Goal: Task Accomplishment & Management: Use online tool/utility

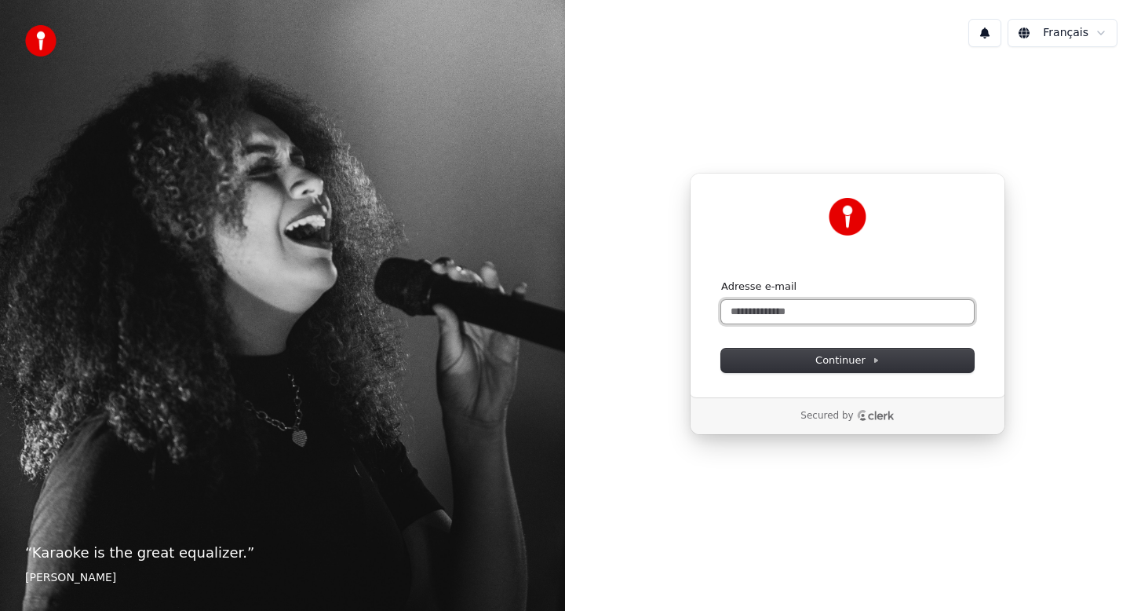
click at [808, 318] on input "Adresse e-mail" at bounding box center [847, 312] width 253 height 24
click at [721, 279] on button "submit" at bounding box center [721, 279] width 0 height 0
type input "**********"
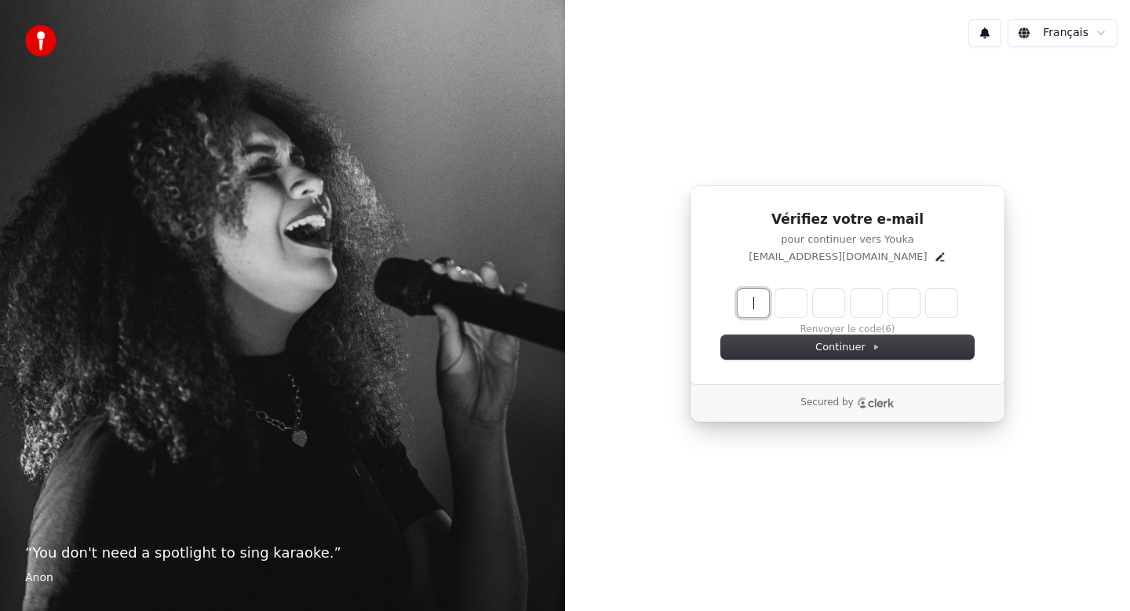
click at [755, 305] on input "Enter verification code" at bounding box center [863, 303] width 251 height 28
type input "******"
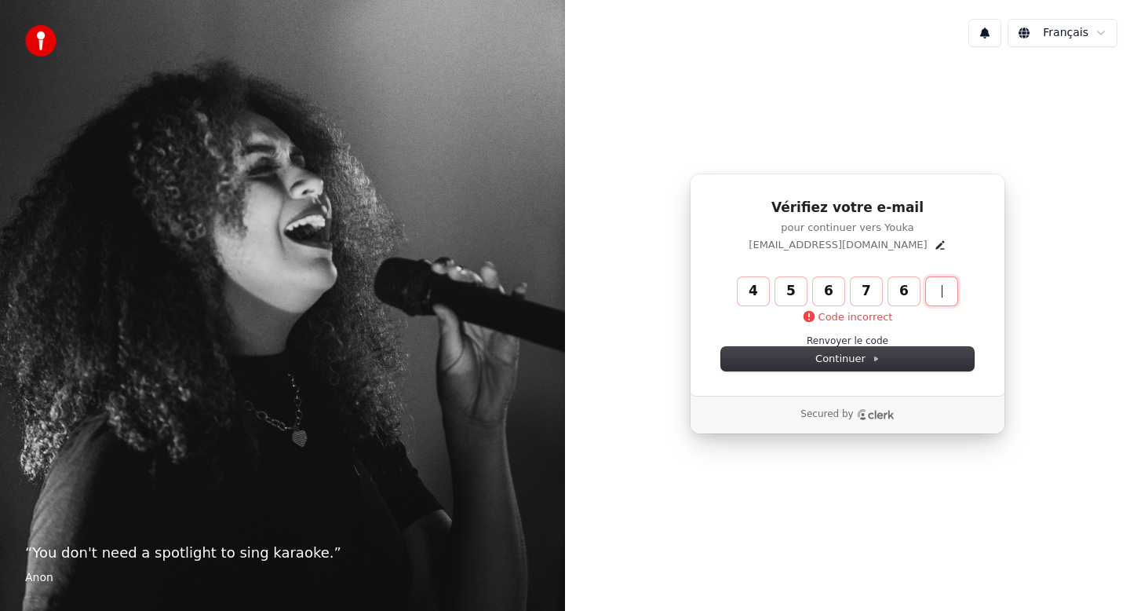
type input "******"
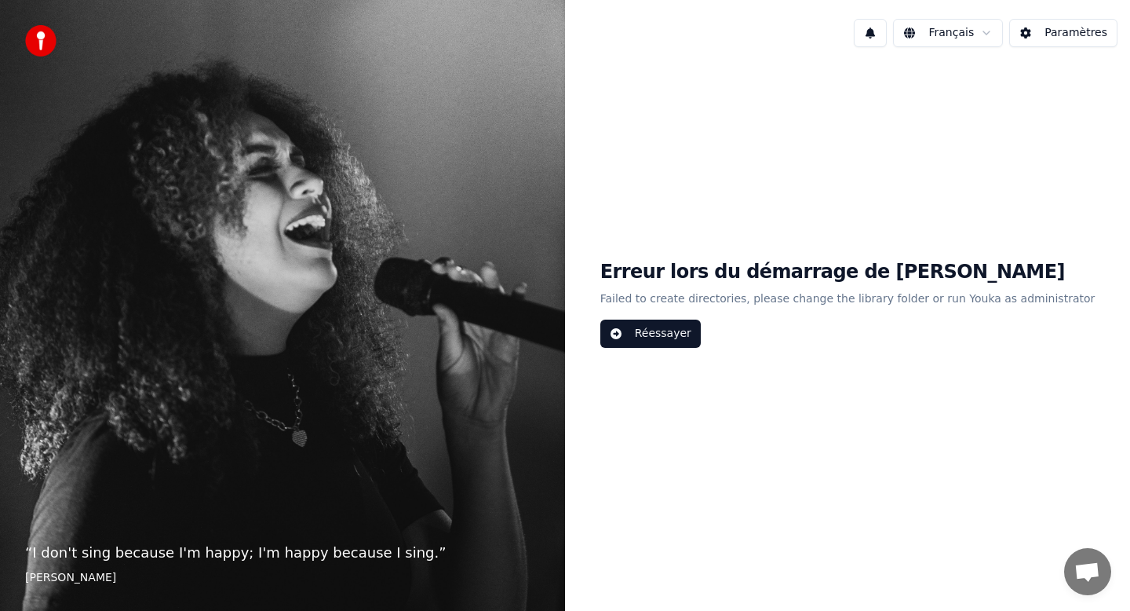
click at [695, 332] on button "Réessayer" at bounding box center [651, 334] width 100 height 28
click at [712, 351] on div "Erreur lors du démarrage de Youka Failed to create directories, please change t…" at bounding box center [847, 304] width 565 height 488
click at [677, 332] on button "Réessayer" at bounding box center [651, 334] width 100 height 28
click at [646, 335] on button "Réessayer" at bounding box center [651, 334] width 100 height 28
click at [1061, 39] on button "Paramètres" at bounding box center [1064, 33] width 108 height 28
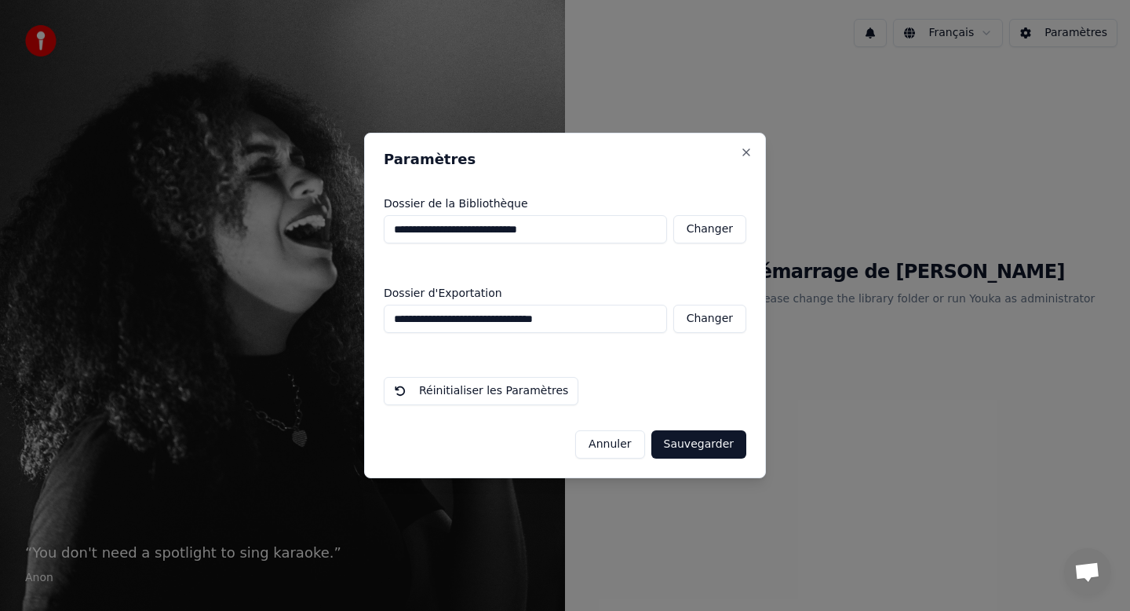
click at [499, 391] on button "Réinitialiser les Paramètres" at bounding box center [481, 391] width 195 height 28
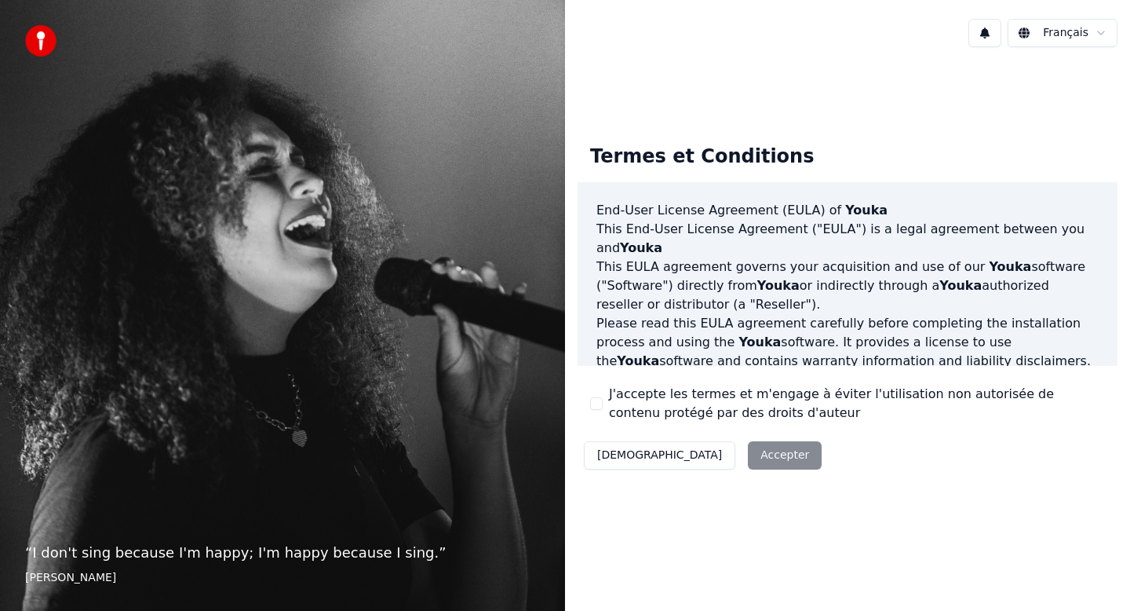
click at [591, 406] on button "J'accepte les termes et m'engage à éviter l'utilisation non autorisée de conten…" at bounding box center [596, 403] width 13 height 13
click at [748, 441] on button "Accepter" at bounding box center [785, 455] width 74 height 28
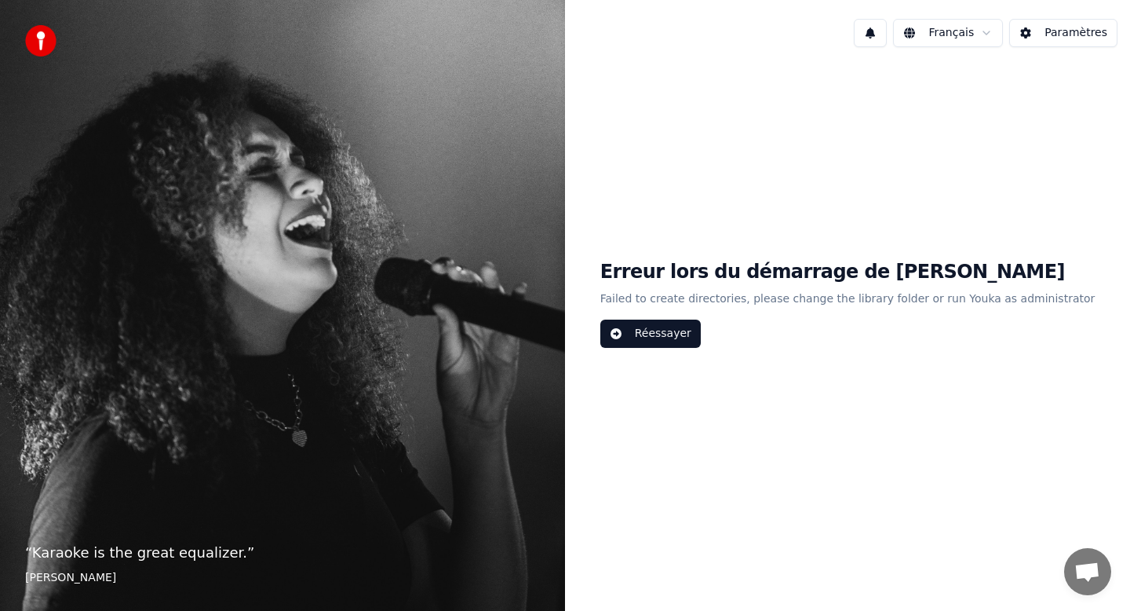
click at [45, 44] on img at bounding box center [40, 40] width 31 height 31
click at [1046, 31] on button "Paramètres" at bounding box center [1064, 33] width 108 height 28
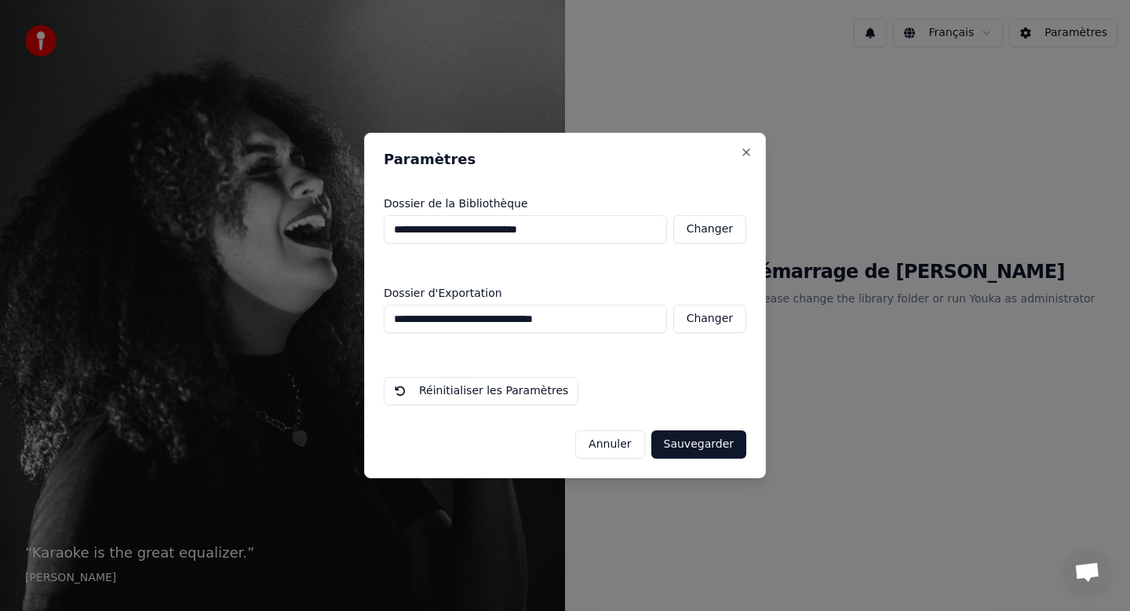
click at [624, 443] on button "Annuler" at bounding box center [609, 444] width 69 height 28
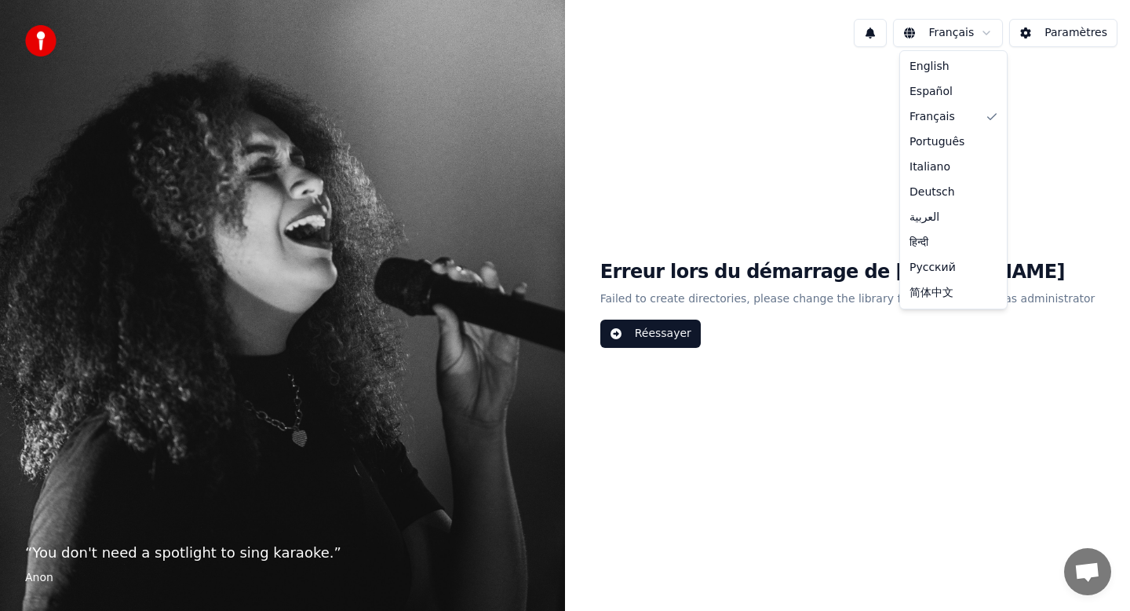
click at [982, 35] on html "“ You don't need a spotlight to sing karaoke. ” Anon Français Paramètres Erreur…" at bounding box center [565, 305] width 1130 height 611
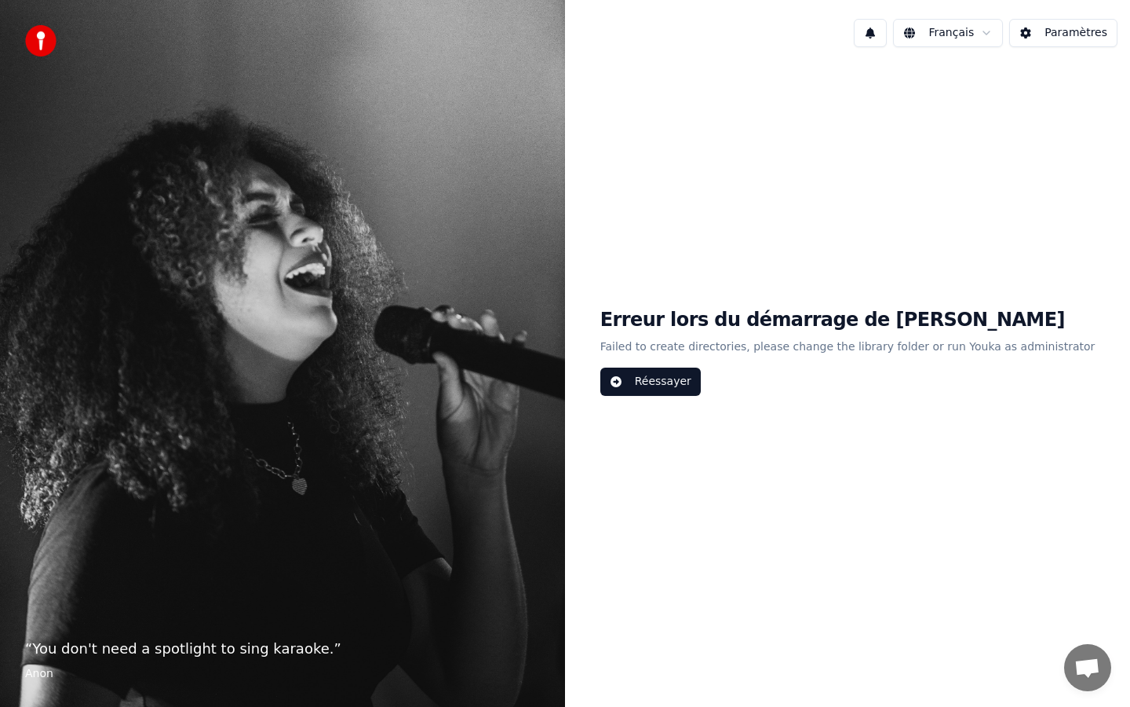
click at [214, 610] on div "“ You don't need a spotlight to sing karaoke. ” Anon" at bounding box center [282, 353] width 565 height 707
click at [630, 447] on div "Erreur lors du démarrage de Youka Failed to create directories, please change t…" at bounding box center [847, 352] width 565 height 584
click at [680, 374] on button "Réessayer" at bounding box center [651, 381] width 100 height 28
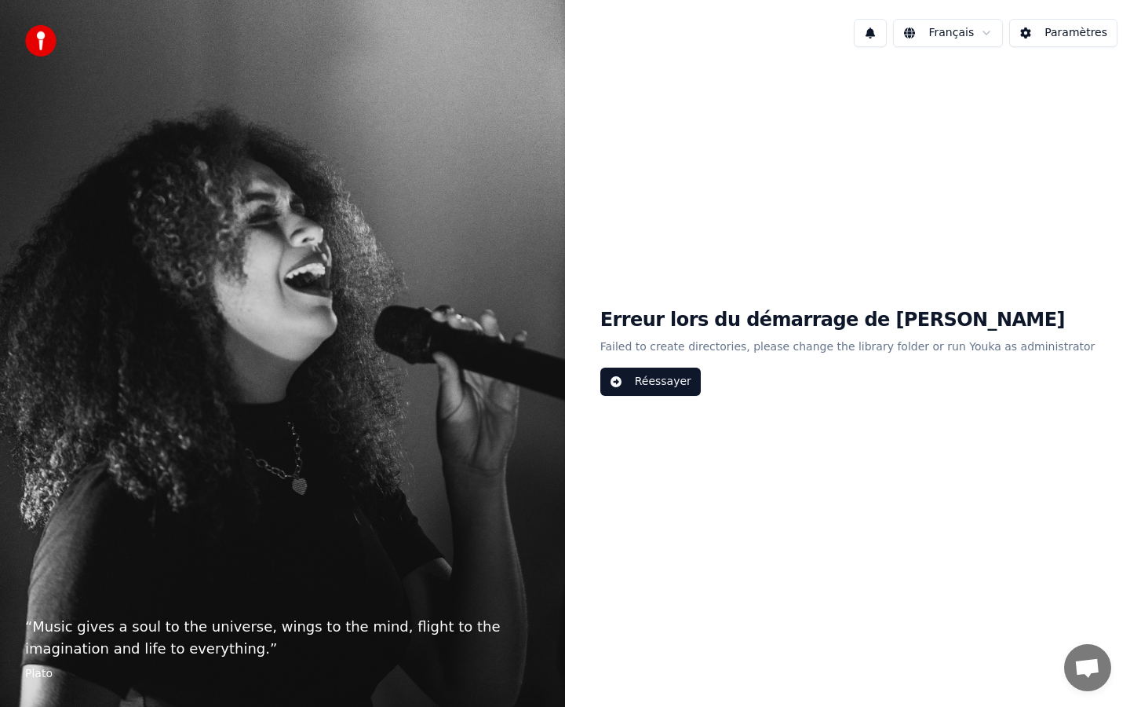
click at [983, 685] on div "Français Paramètres Erreur lors du démarrage de Youka Failed to create director…" at bounding box center [847, 353] width 565 height 707
